Goal: Check status: Check status

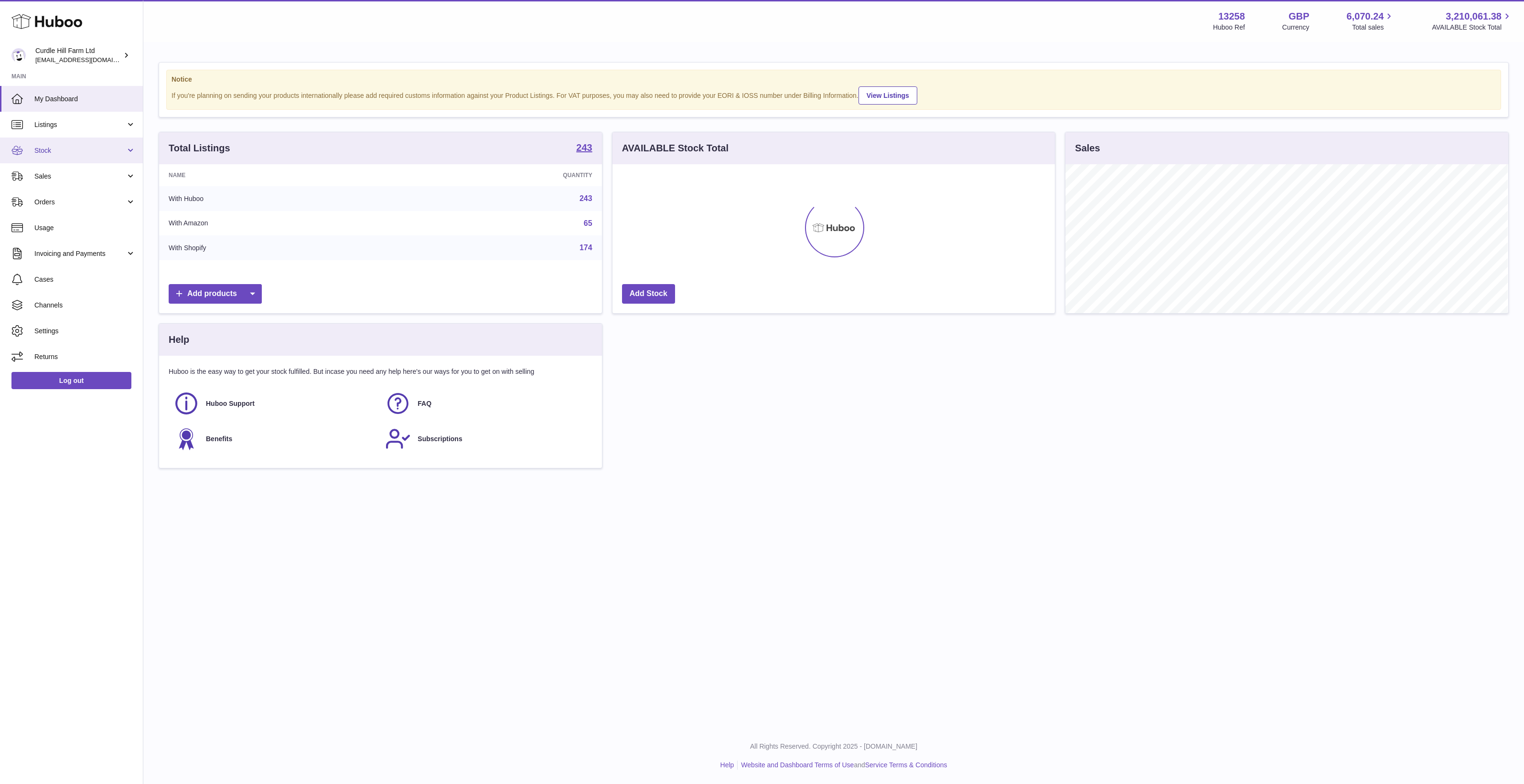
scroll to position [149, 442]
click at [65, 175] on span "Sales" at bounding box center [80, 176] width 92 height 9
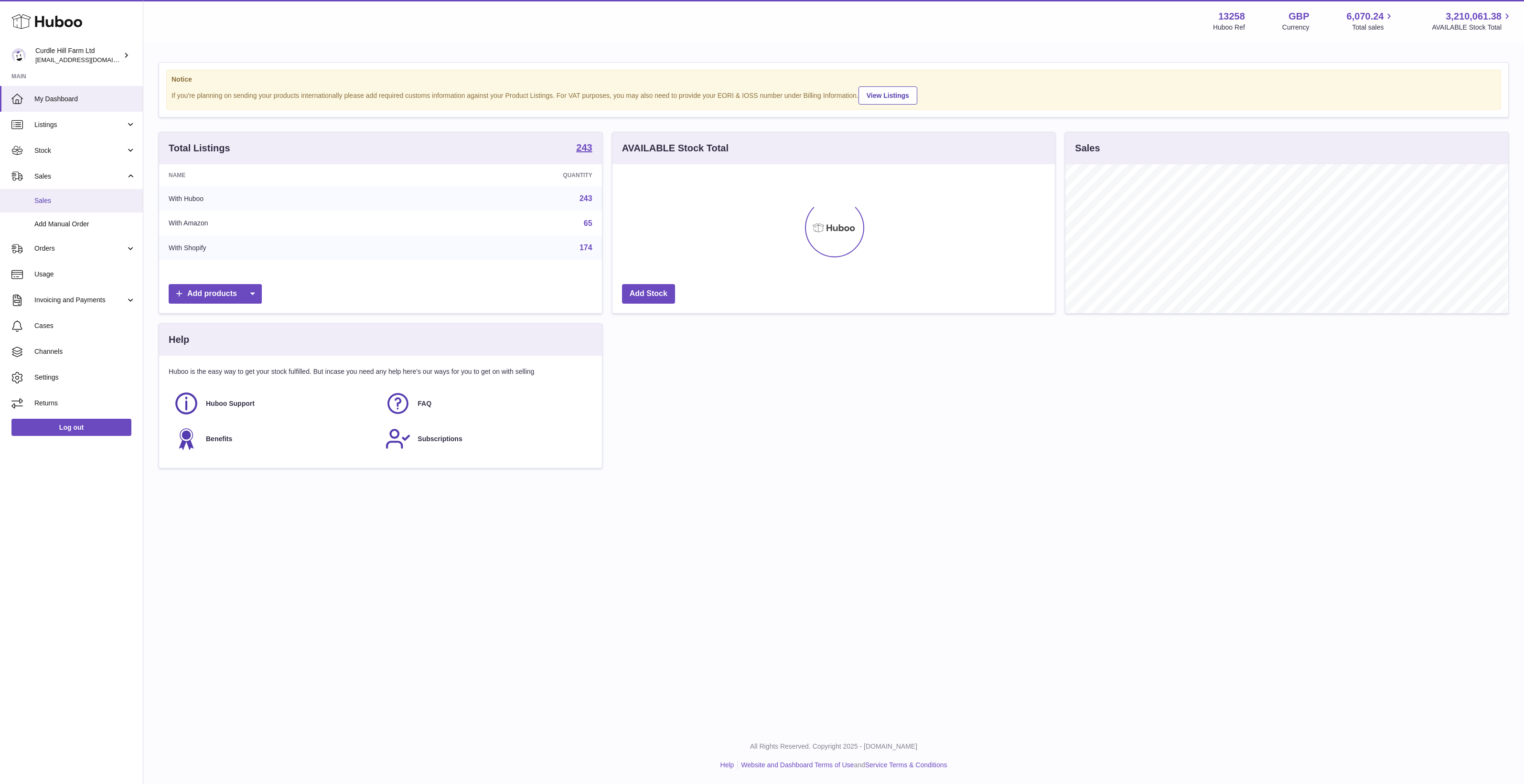
click at [72, 205] on span "Sales" at bounding box center [85, 200] width 101 height 9
